Goal: Communication & Community: Connect with others

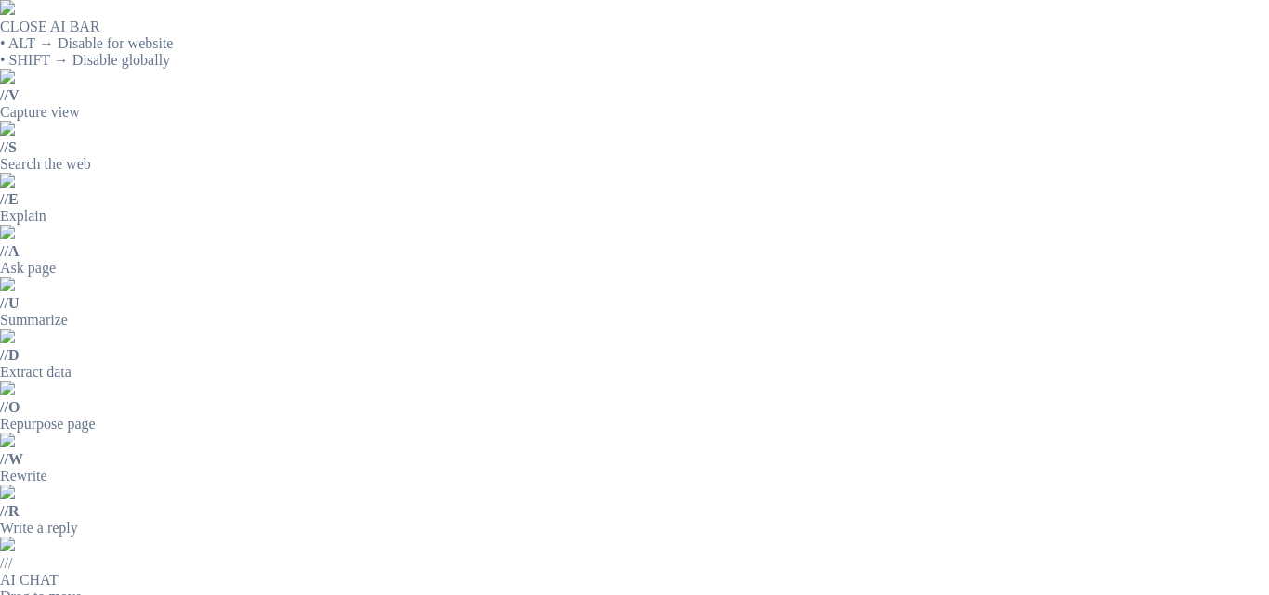
drag, startPoint x: 554, startPoint y: 232, endPoint x: 758, endPoint y: 238, distance: 203.4
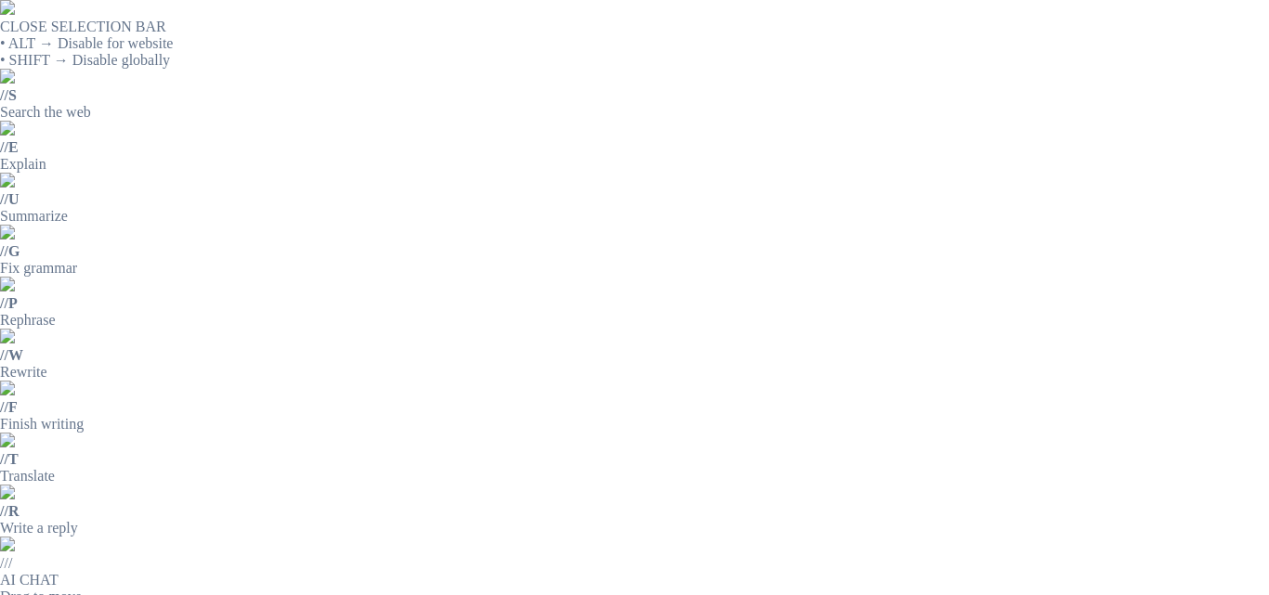
copy p "CON TAPA ARO O TAPA SELLADA"
drag, startPoint x: 553, startPoint y: 205, endPoint x: 726, endPoint y: 234, distance: 175.1
copy div "TANQUE METÁLICO DE 55 GLS CON TAPA ARO O TAPA SELLADA"
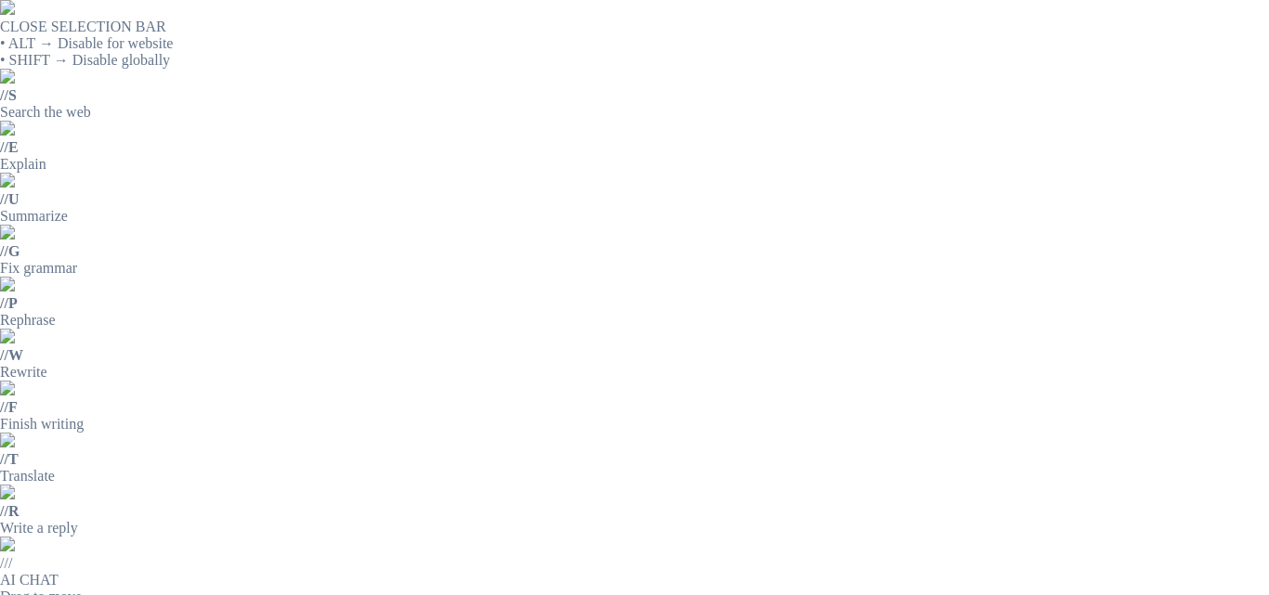
scroll to position [66, 0]
drag, startPoint x: 556, startPoint y: 163, endPoint x: 811, endPoint y: 177, distance: 254.8
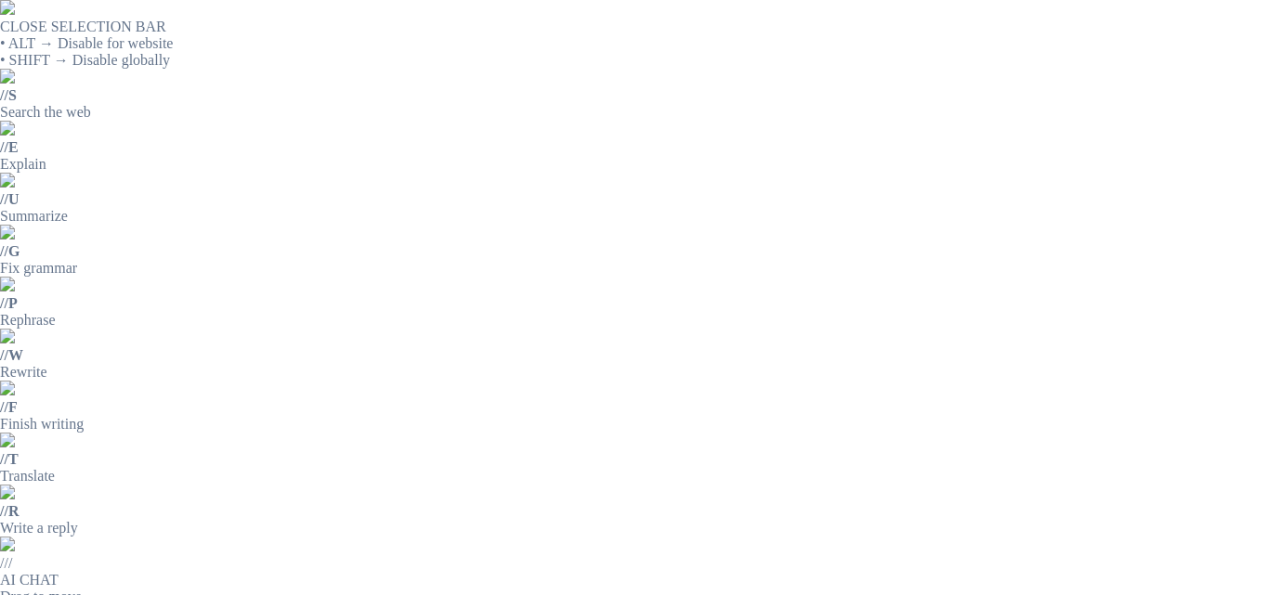
drag, startPoint x: 553, startPoint y: 146, endPoint x: 1058, endPoint y: 139, distance: 504.3
drag, startPoint x: 550, startPoint y: 213, endPoint x: 774, endPoint y: 244, distance: 226.0
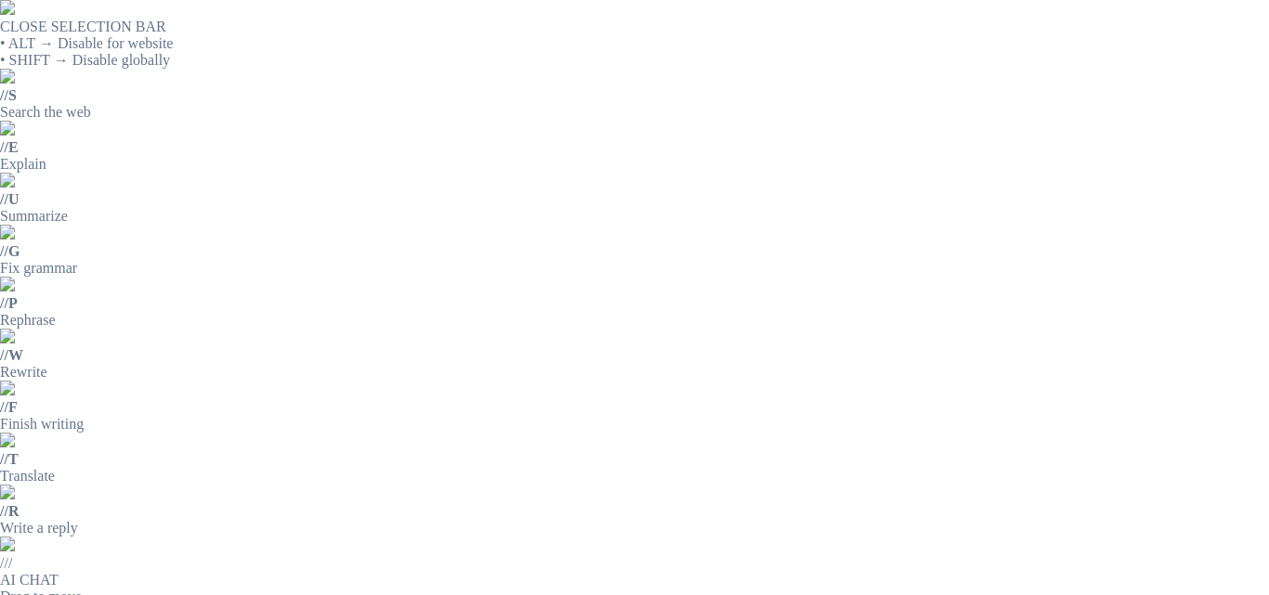
copy div "LIMPIADOR PARA PISOS DE GOMA DE MINIMO 50CMS DE ANCHO"
drag, startPoint x: 555, startPoint y: 209, endPoint x: 596, endPoint y: 237, distance: 49.5
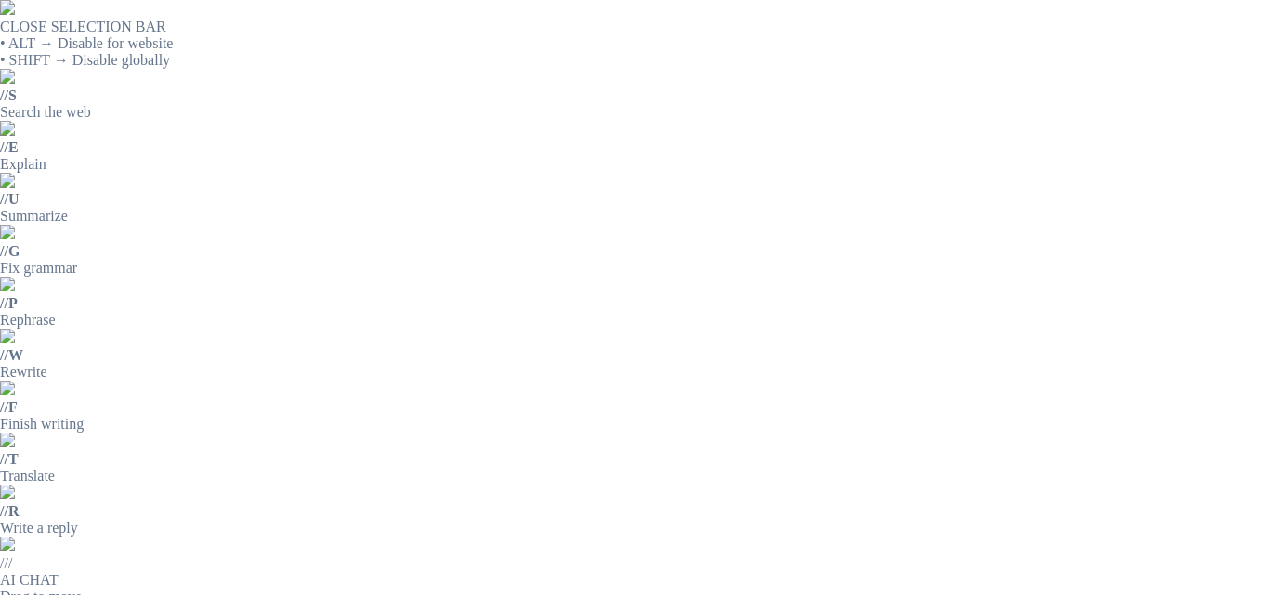
copy div "LIMPIAVIDRIOS CON ASA EXTENSIBLE DE 30CMS DE ANCHO APROX"
drag, startPoint x: 553, startPoint y: 211, endPoint x: 683, endPoint y: 234, distance: 132.1
copy div "ESTIBADORA MANUAL DE CARGA DE 2 TONELADAS"
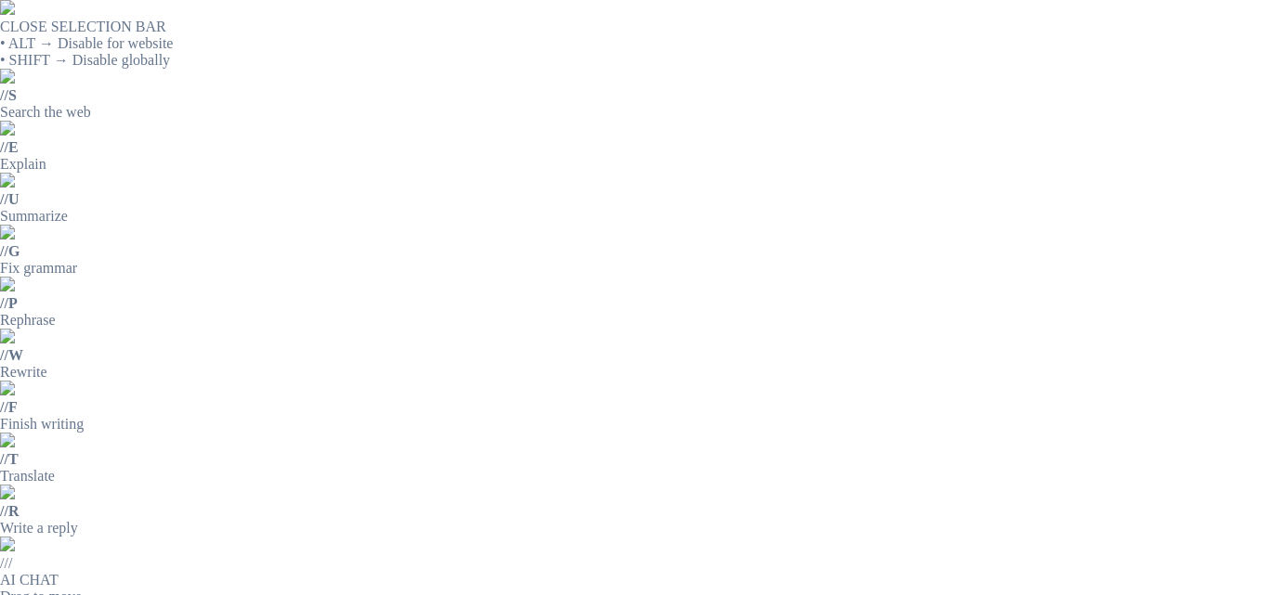
scroll to position [66, 0]
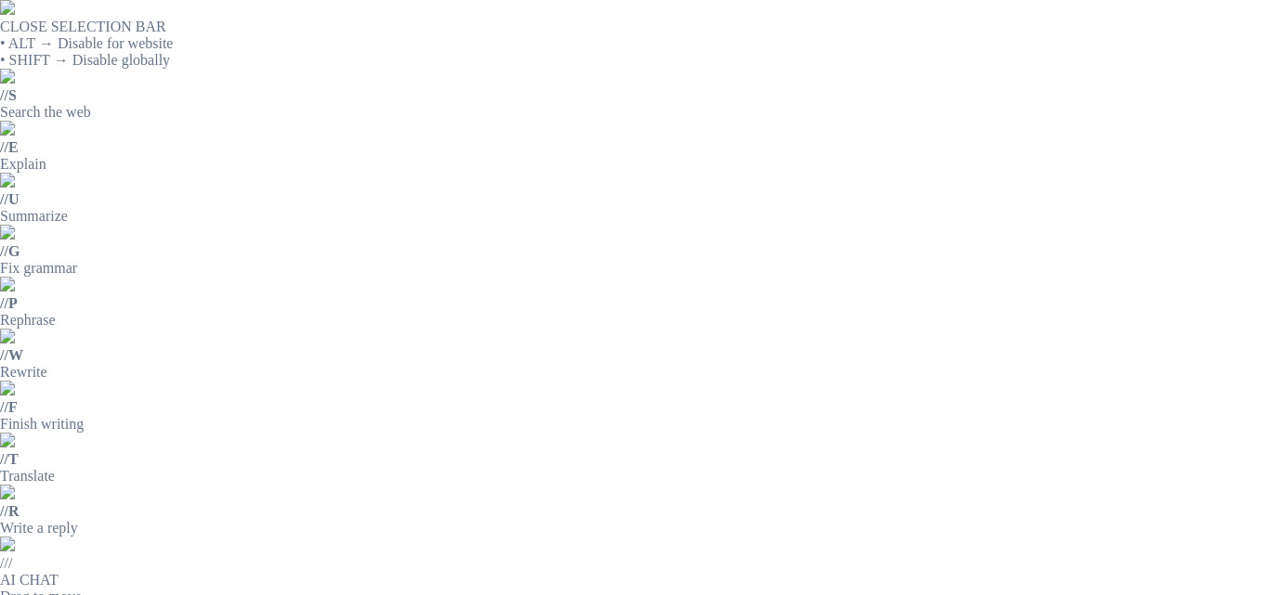
drag, startPoint x: 835, startPoint y: 227, endPoint x: 769, endPoint y: 245, distance: 68.5
drag, startPoint x: 951, startPoint y: 145, endPoint x: 938, endPoint y: 157, distance: 17.7
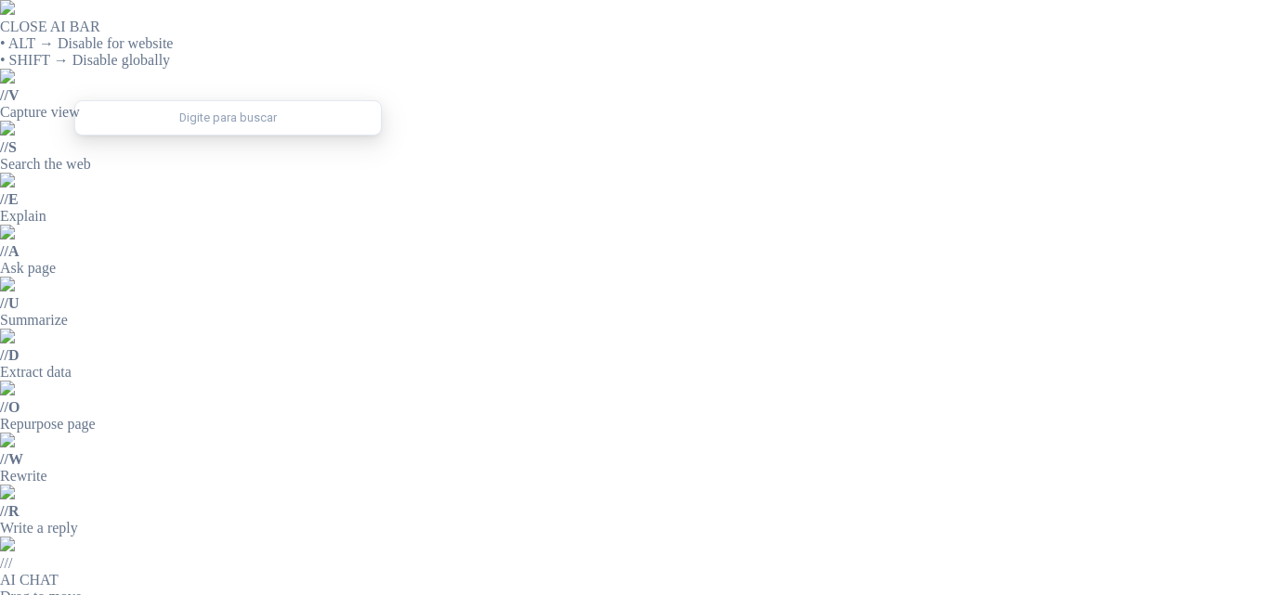
type input "*"
drag, startPoint x: 903, startPoint y: 131, endPoint x: 883, endPoint y: 149, distance: 26.3
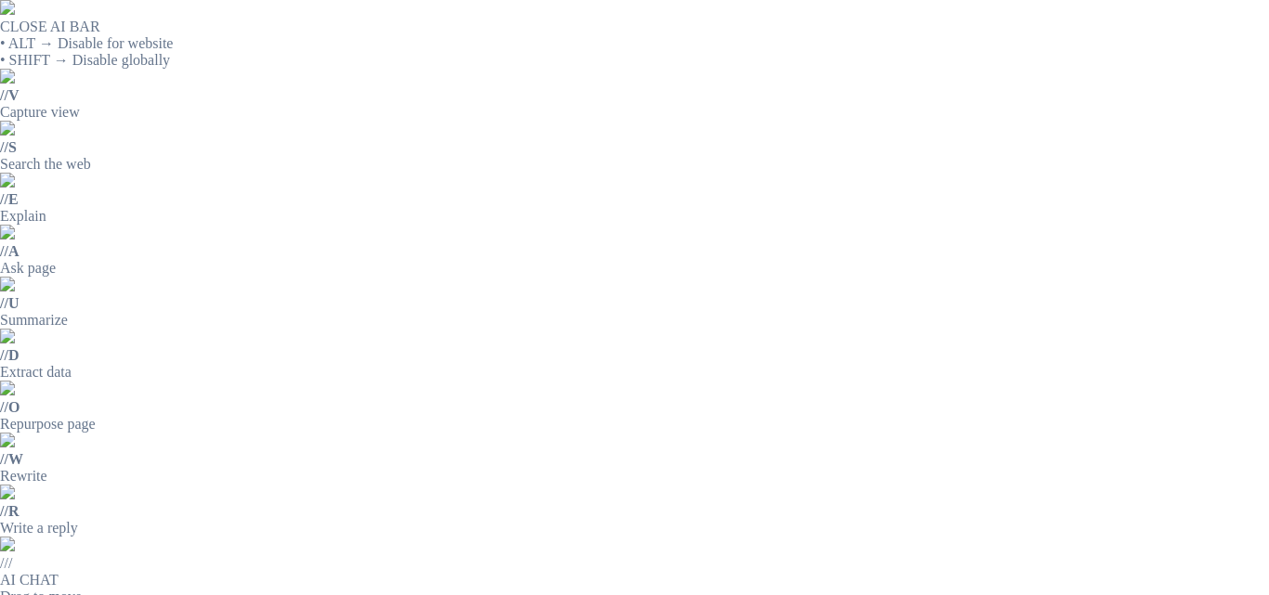
drag, startPoint x: 348, startPoint y: 94, endPoint x: 379, endPoint y: 94, distance: 30.6
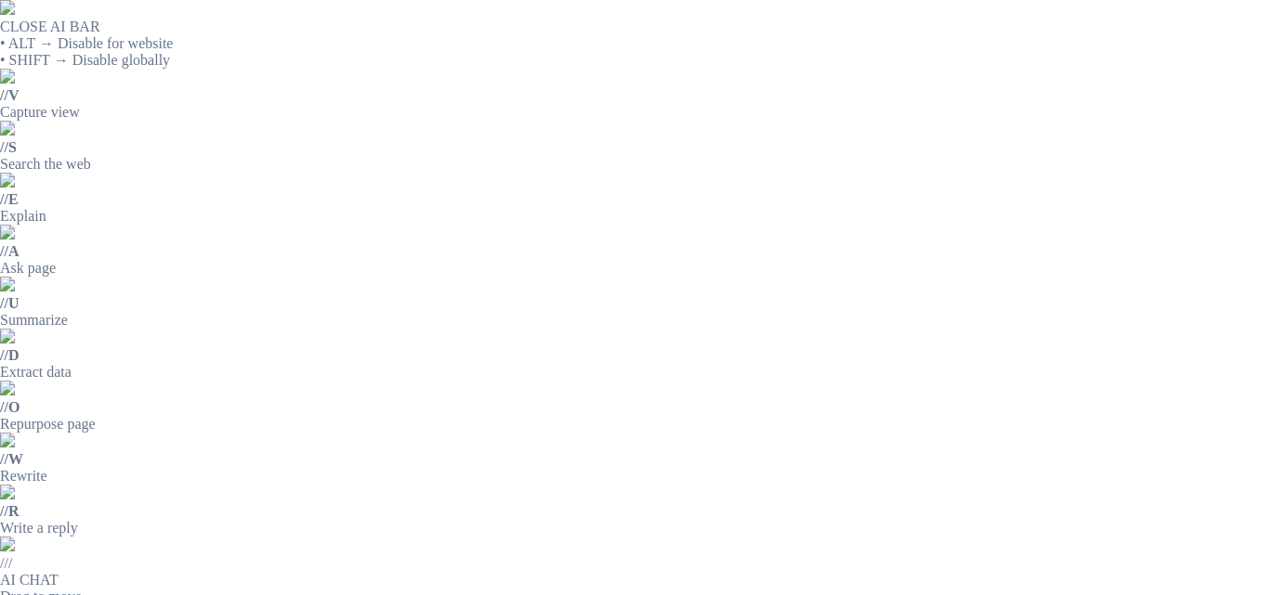
drag, startPoint x: 787, startPoint y: 102, endPoint x: 810, endPoint y: 101, distance: 22.3
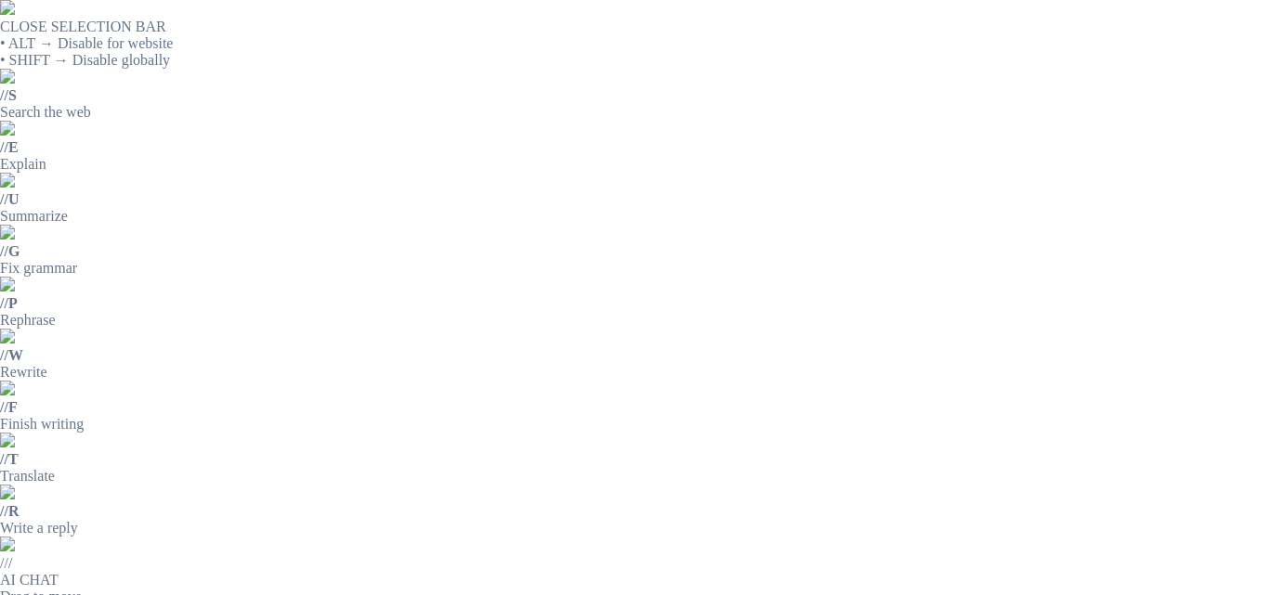
drag, startPoint x: 819, startPoint y: 102, endPoint x: 782, endPoint y: 151, distance: 61.7
